Goal: Information Seeking & Learning: Check status

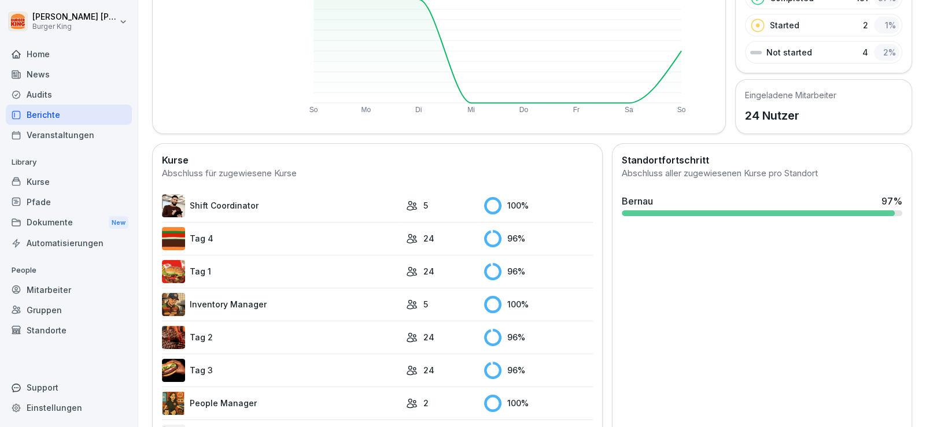
scroll to position [275, 0]
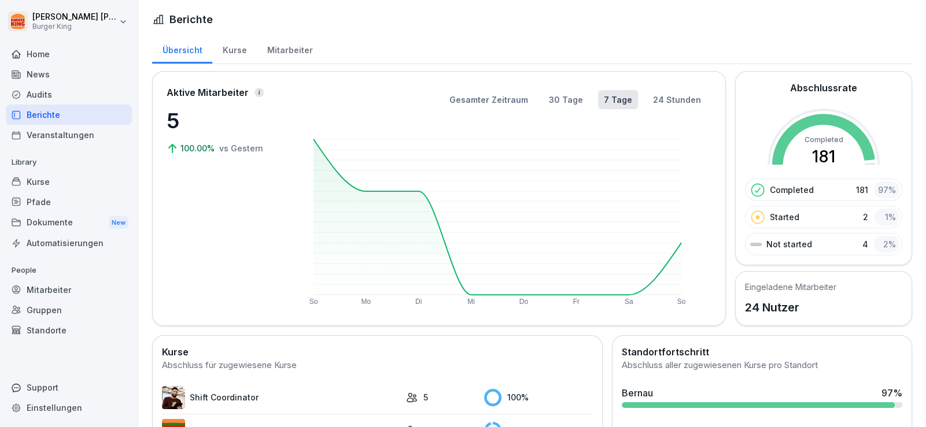
click at [306, 42] on div "Mitarbeiter" at bounding box center [290, 48] width 66 height 29
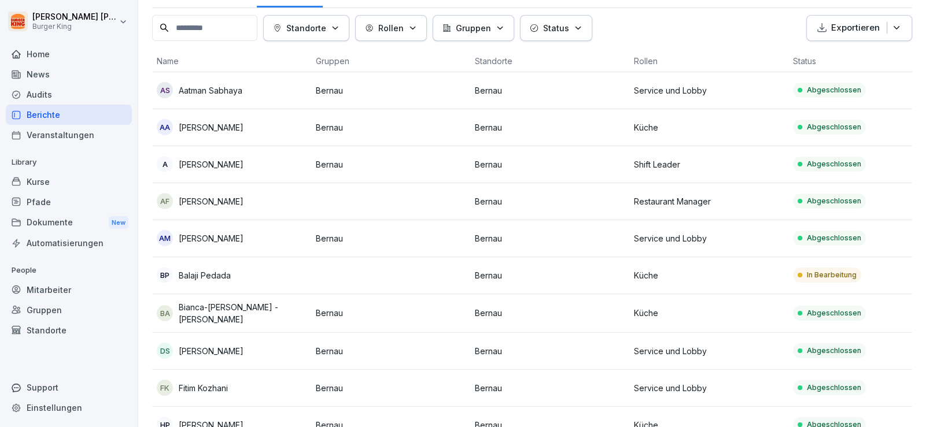
scroll to position [173, 0]
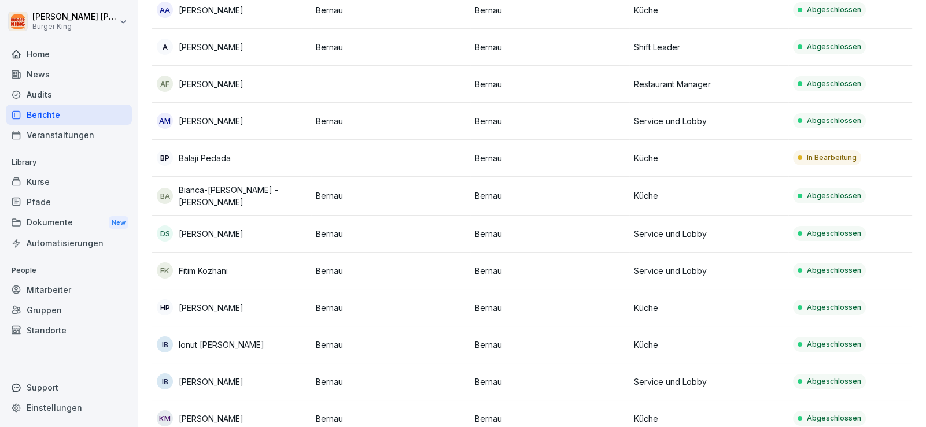
click at [235, 153] on div "BP Balaji Pedada" at bounding box center [232, 158] width 150 height 16
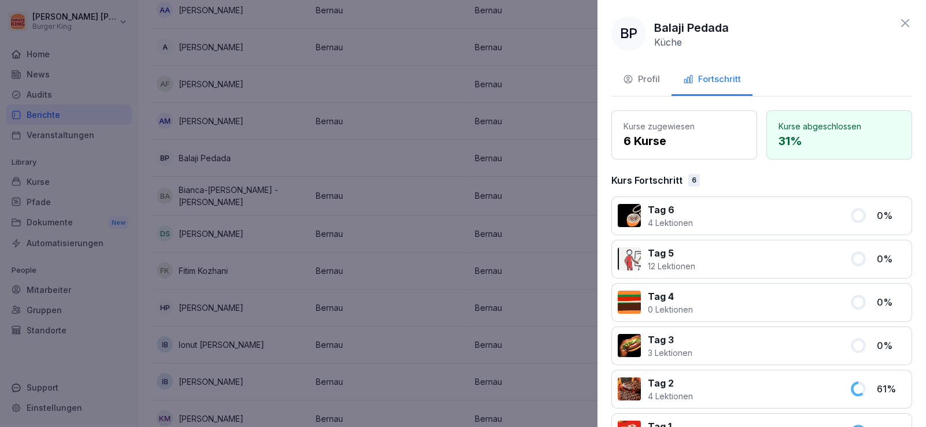
click at [826, 124] on p "Kurse abgeschlossen" at bounding box center [838, 126] width 121 height 12
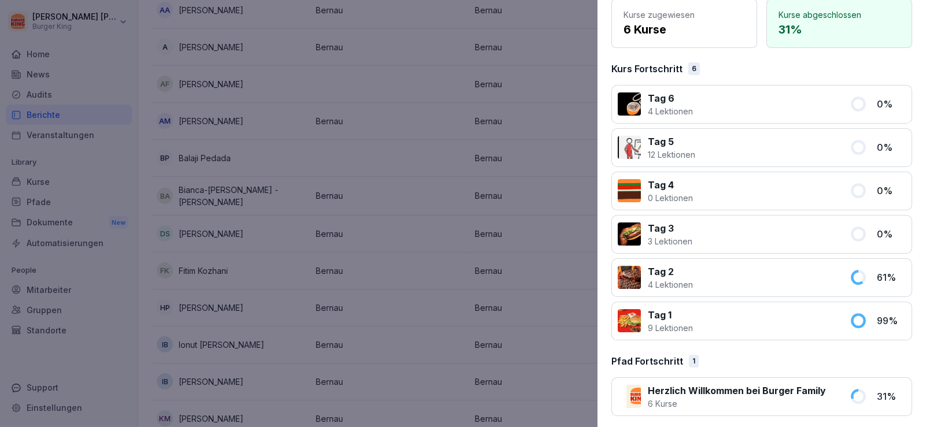
scroll to position [114, 0]
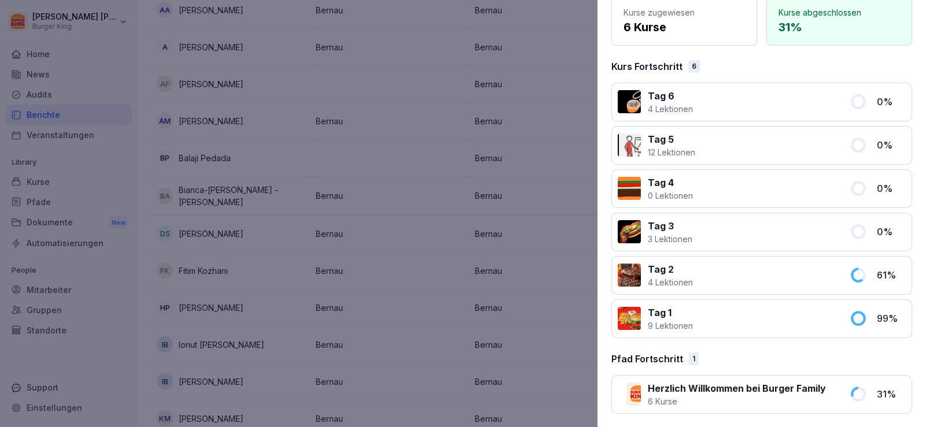
click at [825, 392] on div "Herzlich Willkommen bei Burger Family 6 Kurse" at bounding box center [730, 395] width 225 height 26
click at [737, 387] on p "Herzlich Willkommen bei Burger Family" at bounding box center [737, 389] width 178 height 14
click at [662, 320] on p "9 Lektionen" at bounding box center [670, 326] width 45 height 12
click at [630, 316] on div at bounding box center [629, 318] width 23 height 23
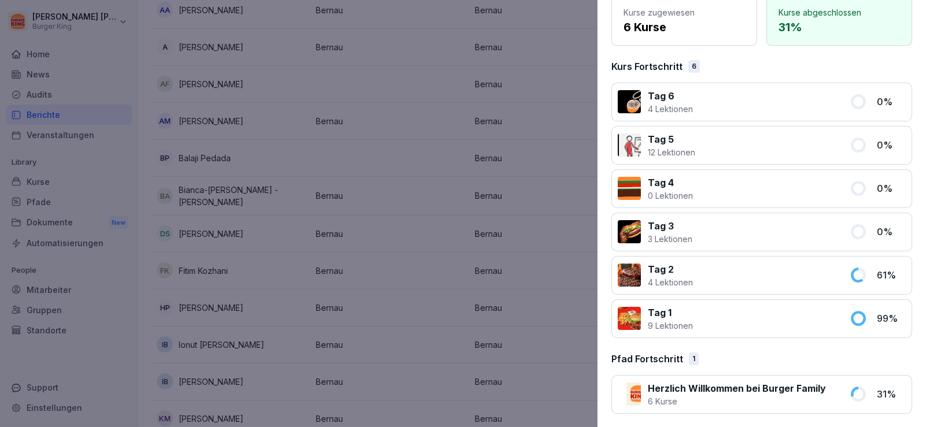
click at [508, 286] on div at bounding box center [463, 213] width 926 height 427
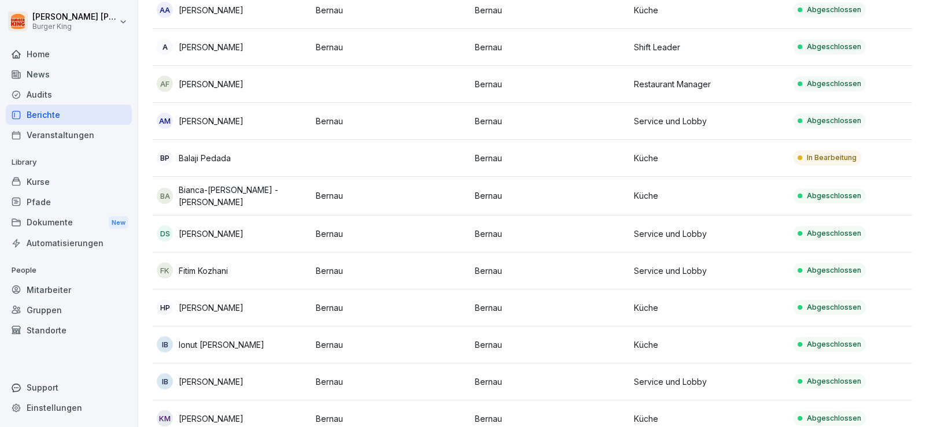
click at [50, 55] on div "Home" at bounding box center [69, 54] width 126 height 20
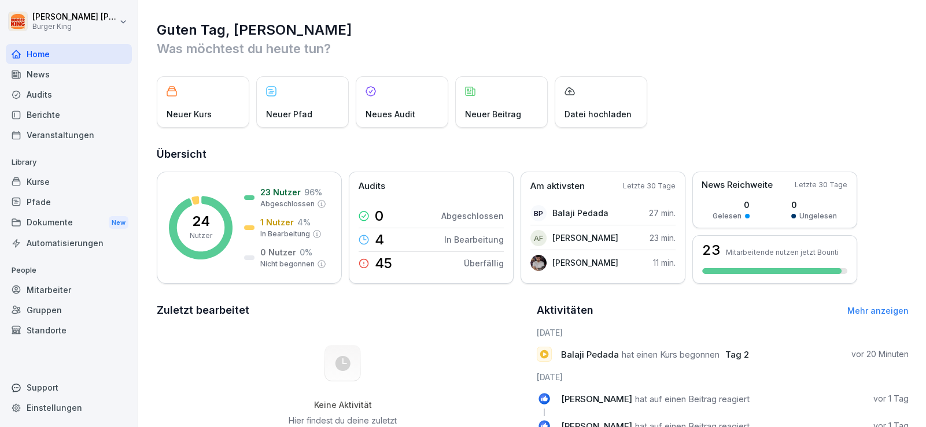
click at [44, 79] on div "News" at bounding box center [69, 74] width 126 height 20
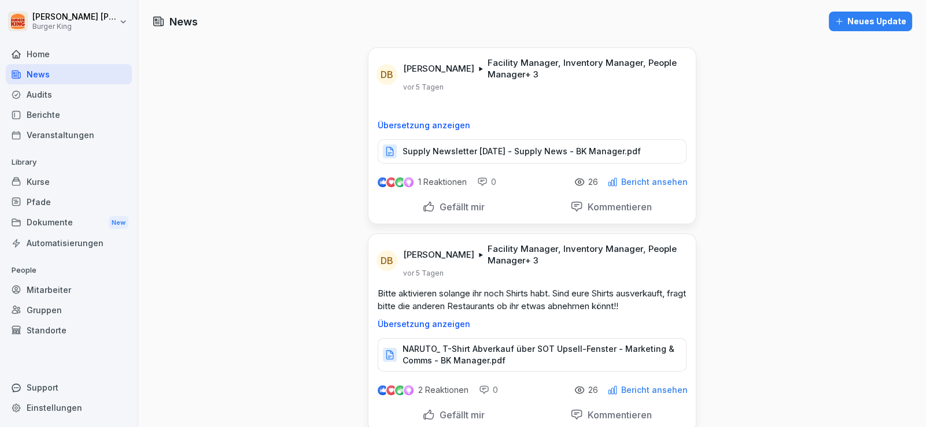
click at [58, 115] on div "Berichte" at bounding box center [69, 115] width 126 height 20
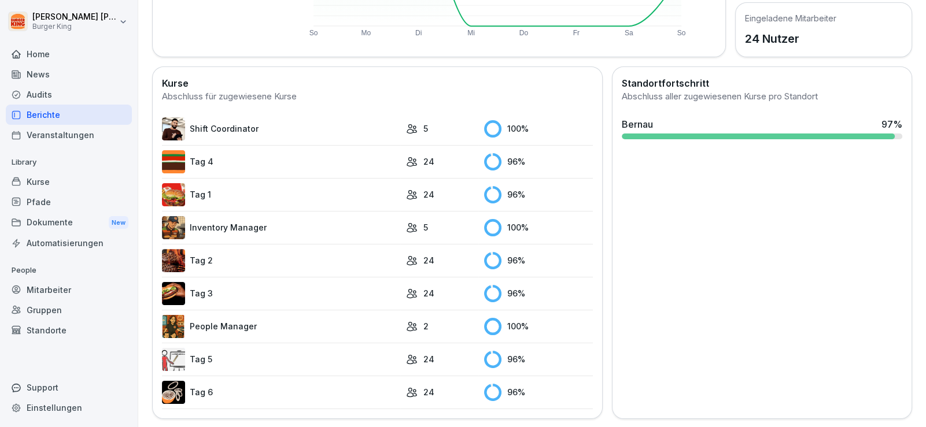
scroll to position [275, 0]
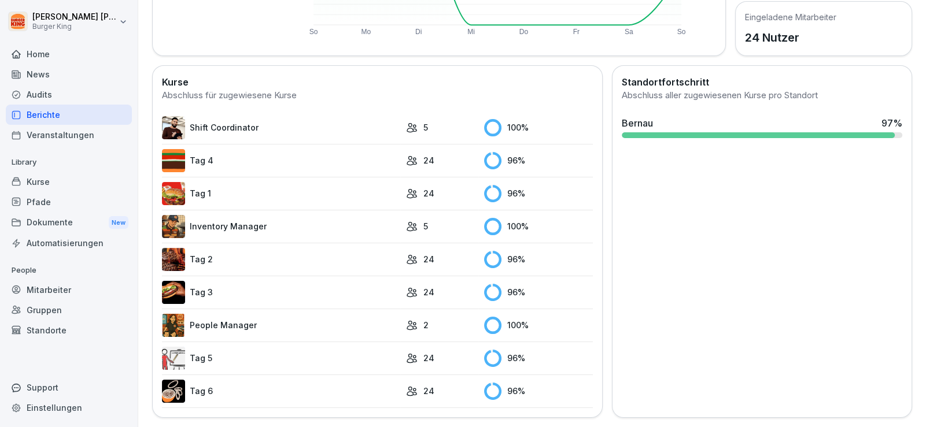
click at [492, 185] on icon at bounding box center [492, 193] width 17 height 17
click at [215, 182] on link "Tag 1" at bounding box center [281, 193] width 238 height 23
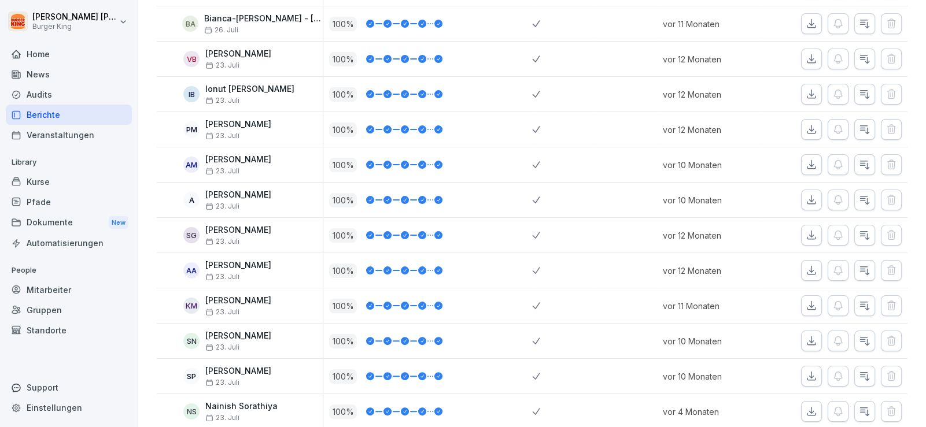
scroll to position [462, 0]
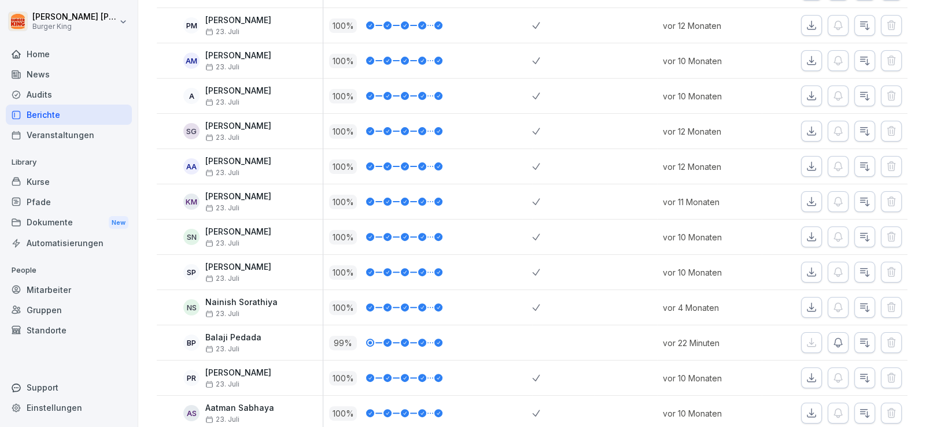
click at [354, 346] on div "99 %" at bounding box center [430, 343] width 203 height 14
click at [727, 337] on p "vor 22 Minuten" at bounding box center [712, 343] width 98 height 12
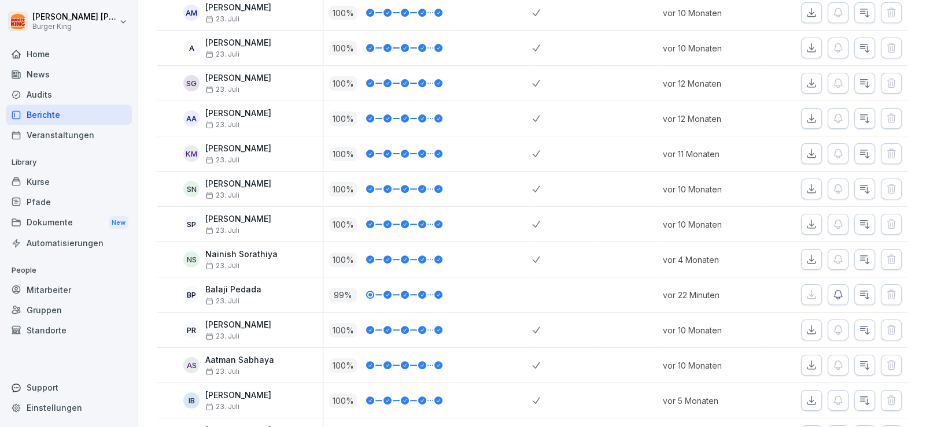
scroll to position [578, 0]
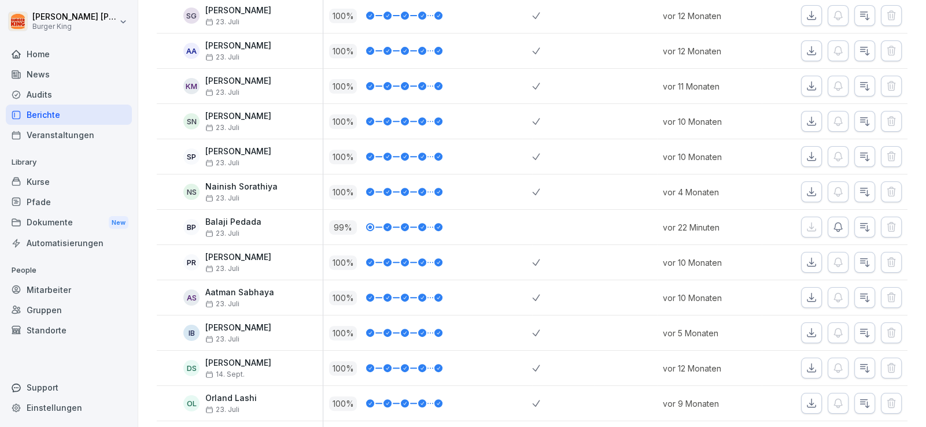
click at [187, 224] on div "BP" at bounding box center [191, 227] width 16 height 16
click at [99, 258] on div "Home News Audits Berichte Veranstaltungen Library Kurse Pfade Dokumente New Aut…" at bounding box center [69, 229] width 126 height 385
